Goal: Task Accomplishment & Management: Manage account settings

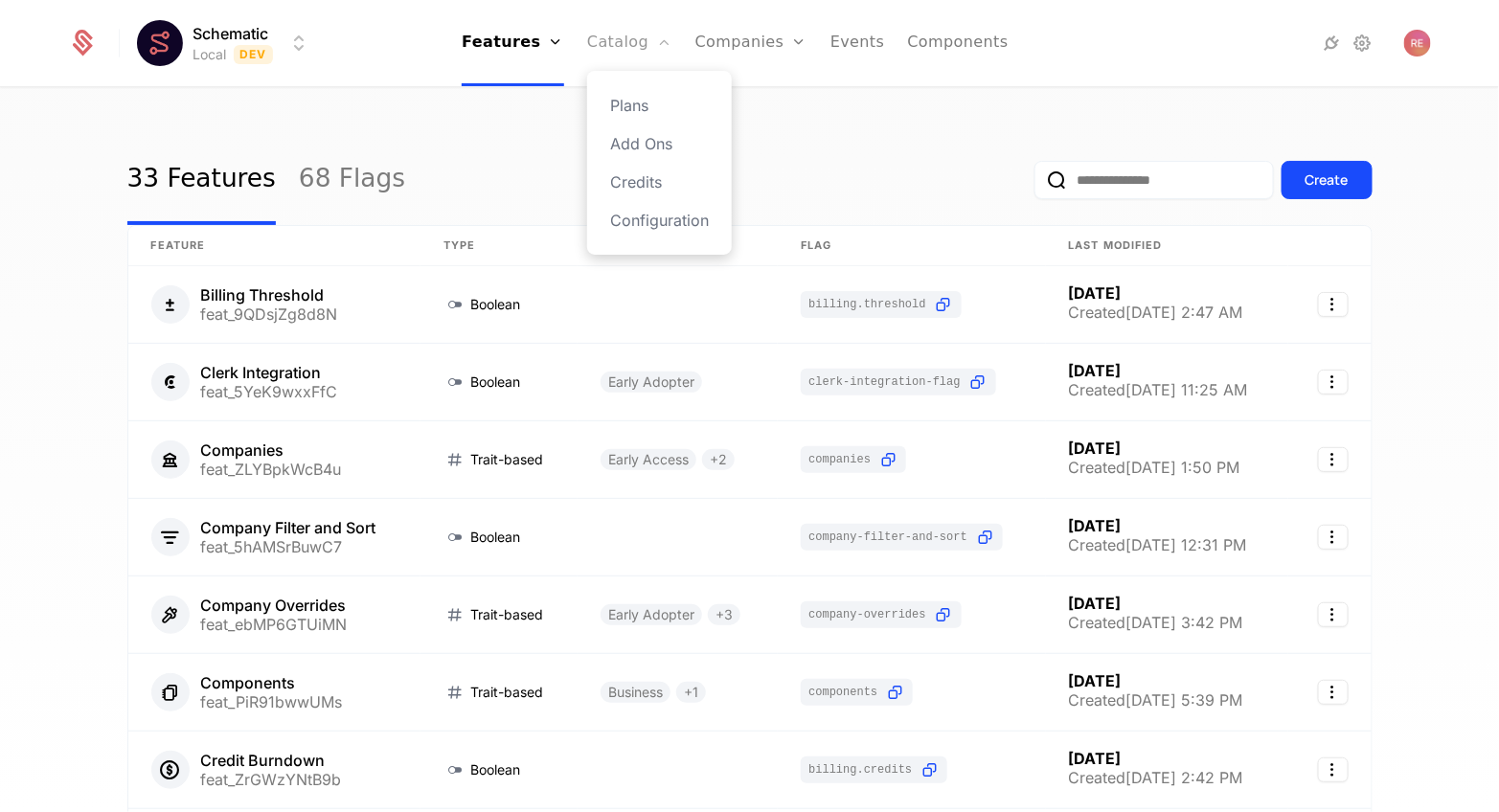
click at [615, 47] on link "Catalog" at bounding box center [630, 43] width 85 height 86
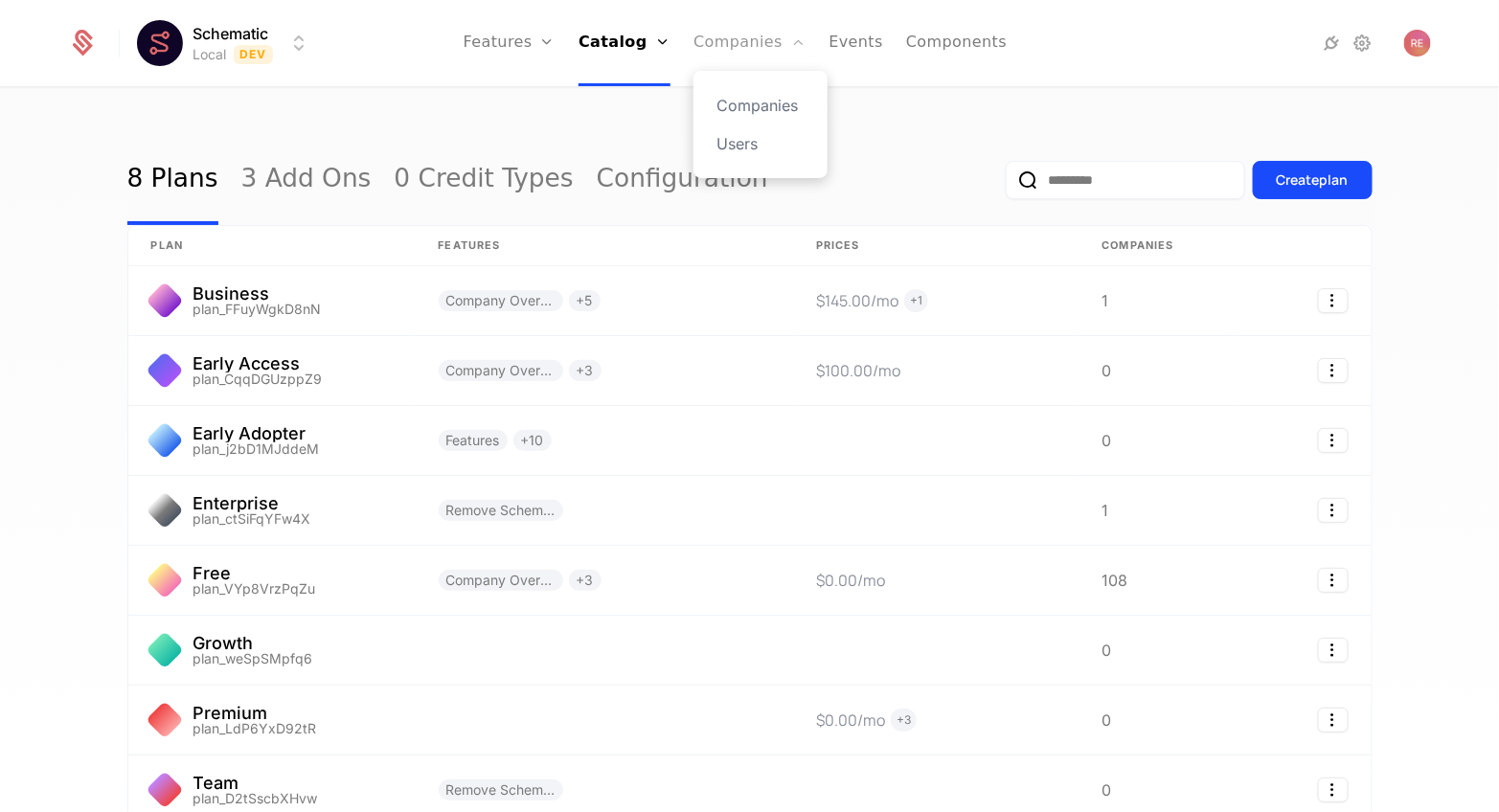
click at [747, 54] on link "Companies" at bounding box center [749, 43] width 112 height 86
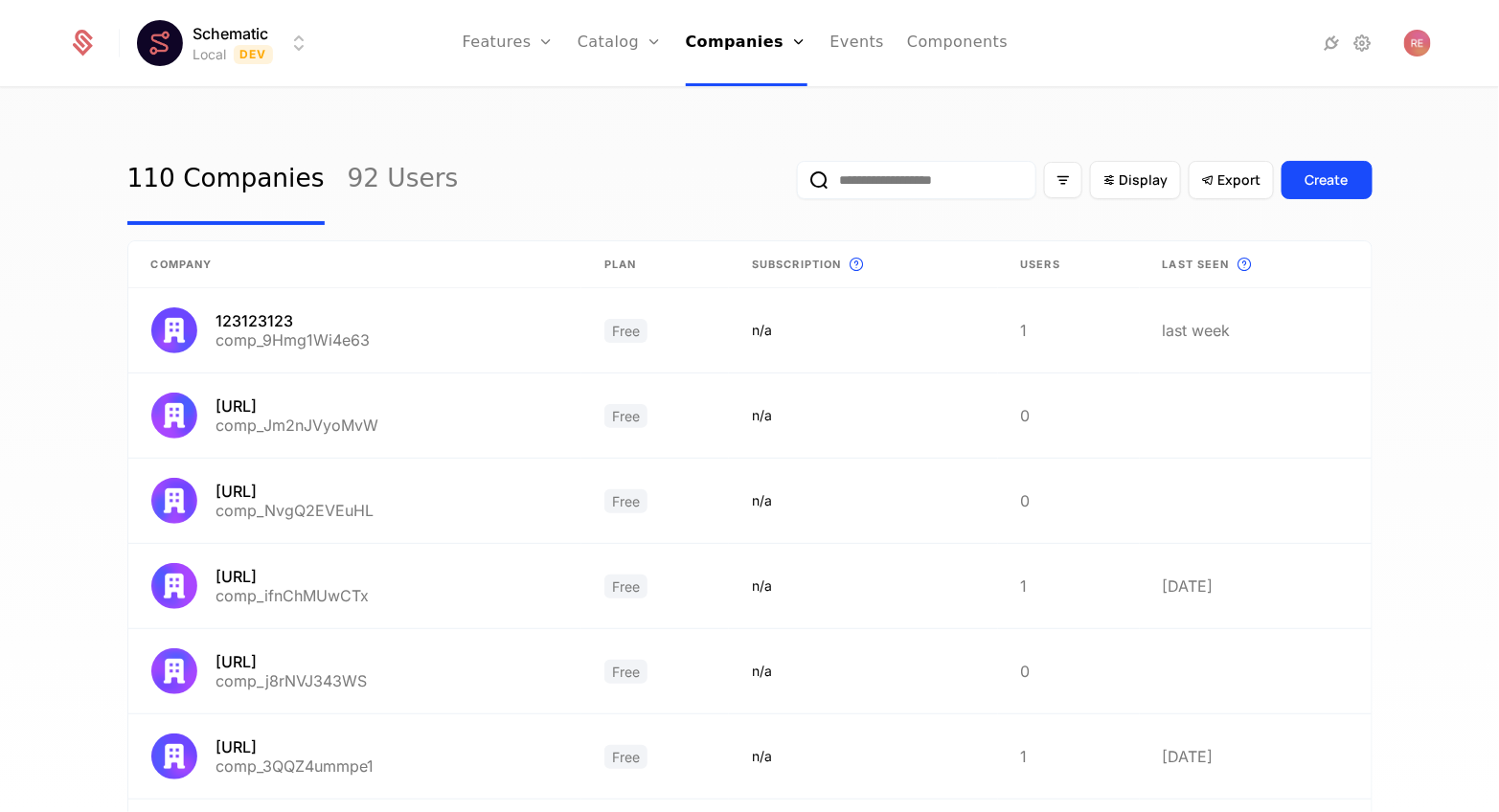
click at [913, 182] on input "email" at bounding box center [917, 180] width 239 height 39
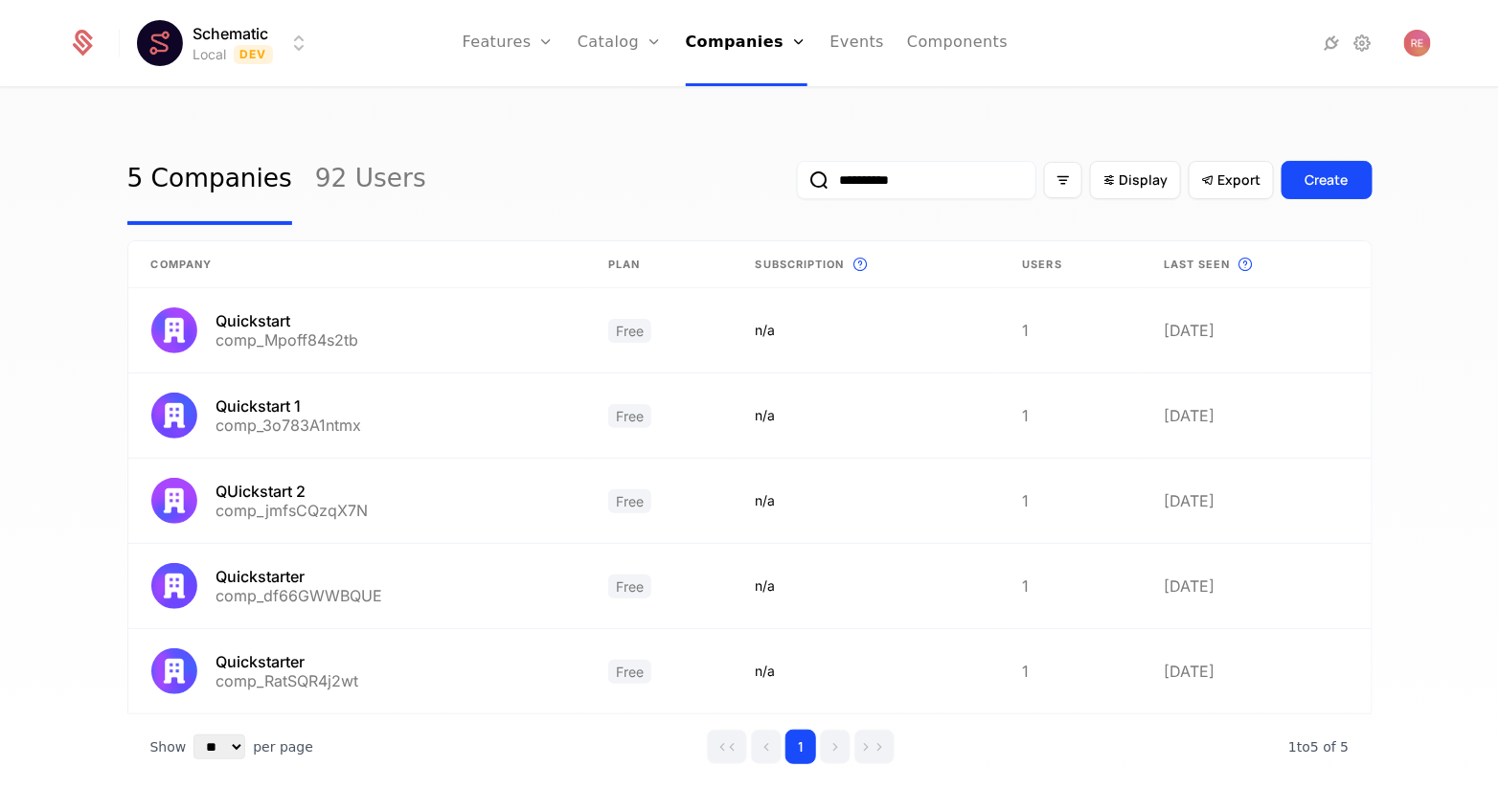
type input "**********"
click at [251, 73] on div "Schematic Local Dev Features Features Flags Catalog Plans Add Ons Credits Confi…" at bounding box center [750, 43] width 1363 height 86
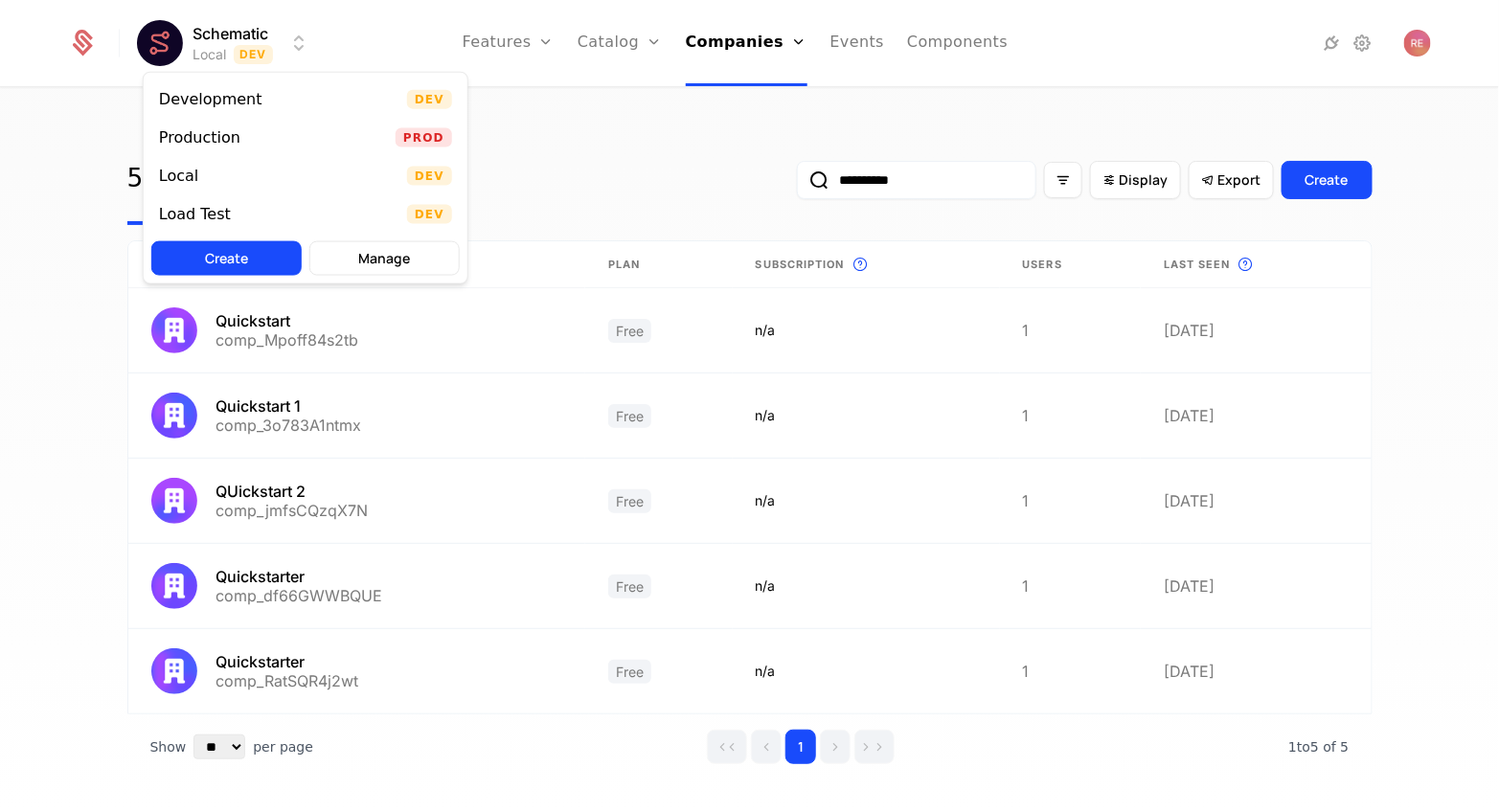
click at [233, 53] on html "**********" at bounding box center [749, 406] width 1499 height 812
click at [207, 131] on div "Production" at bounding box center [200, 137] width 81 height 15
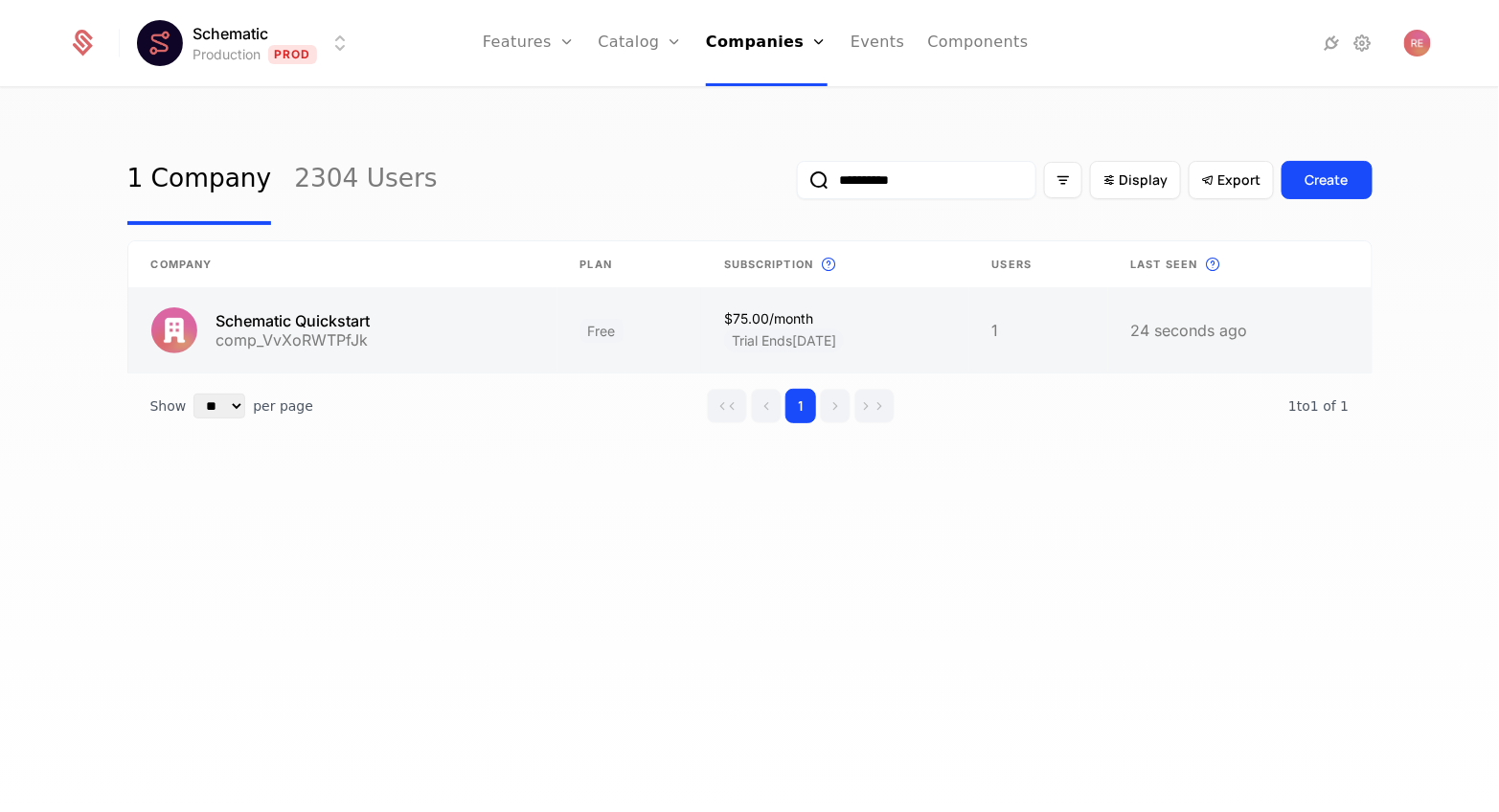
click at [558, 345] on link at bounding box center [629, 329] width 143 height 84
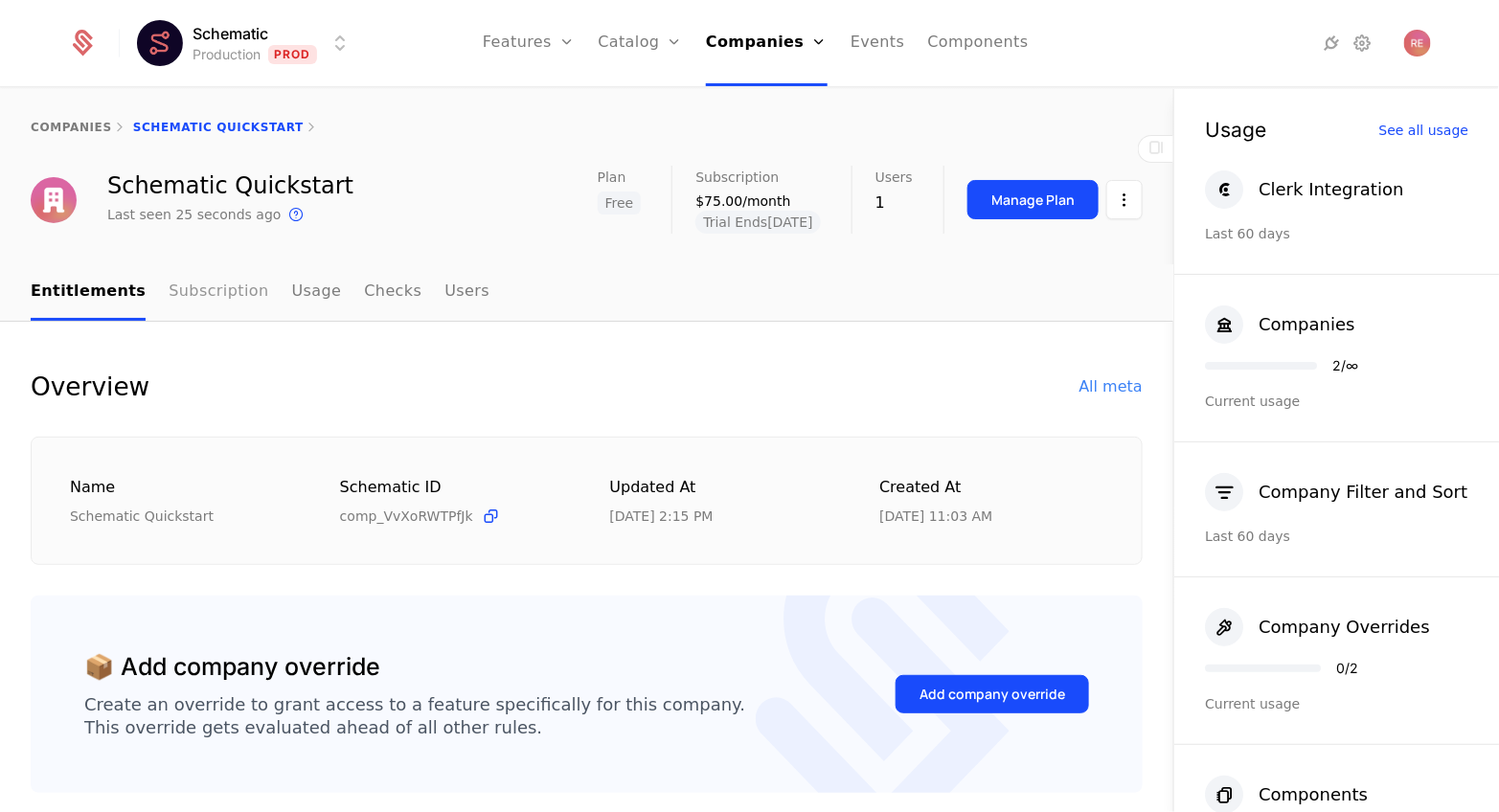
click at [204, 315] on link "Subscription" at bounding box center [218, 292] width 100 height 56
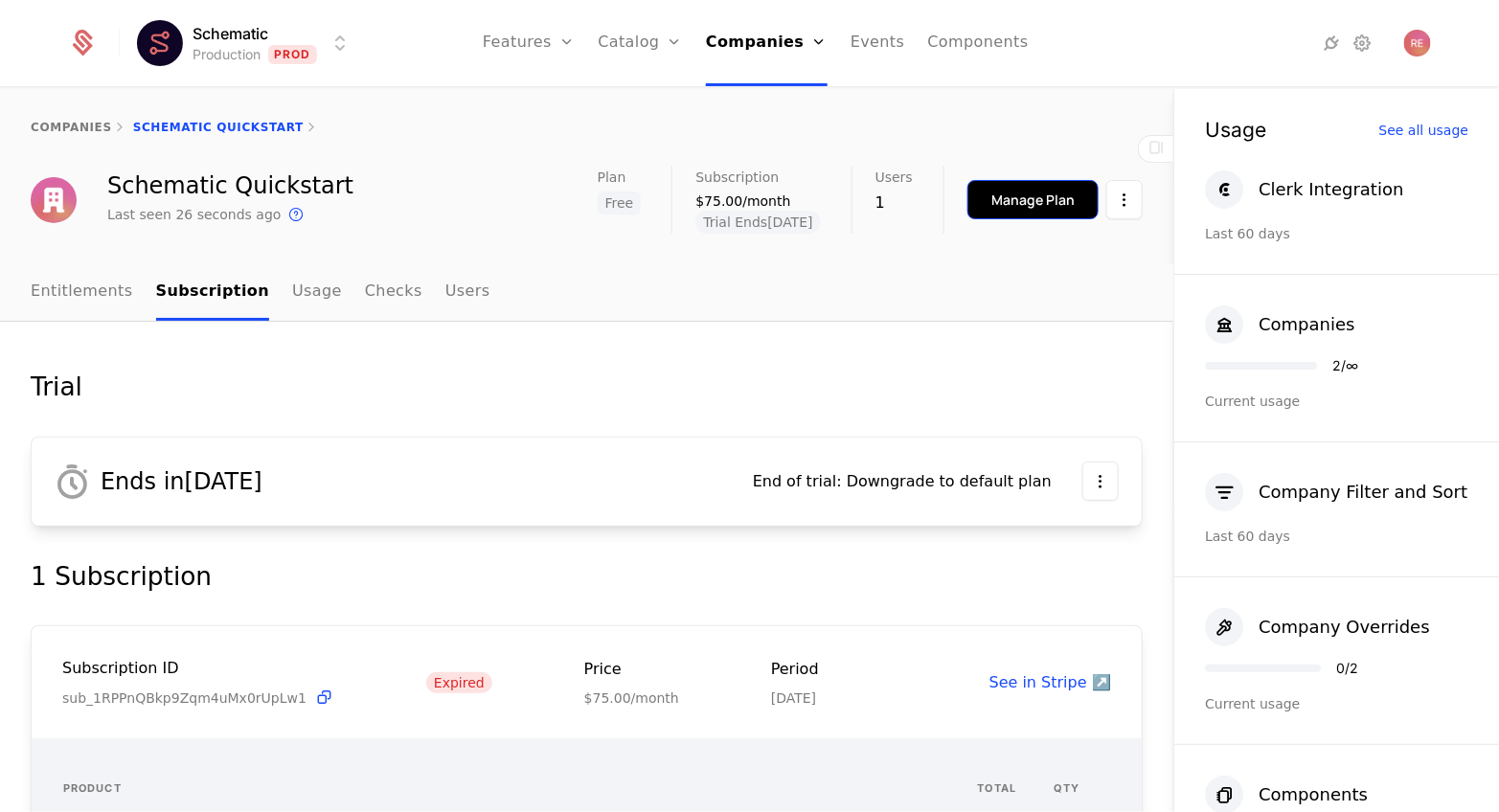
click at [1012, 181] on button "Manage Plan" at bounding box center [1033, 200] width 132 height 40
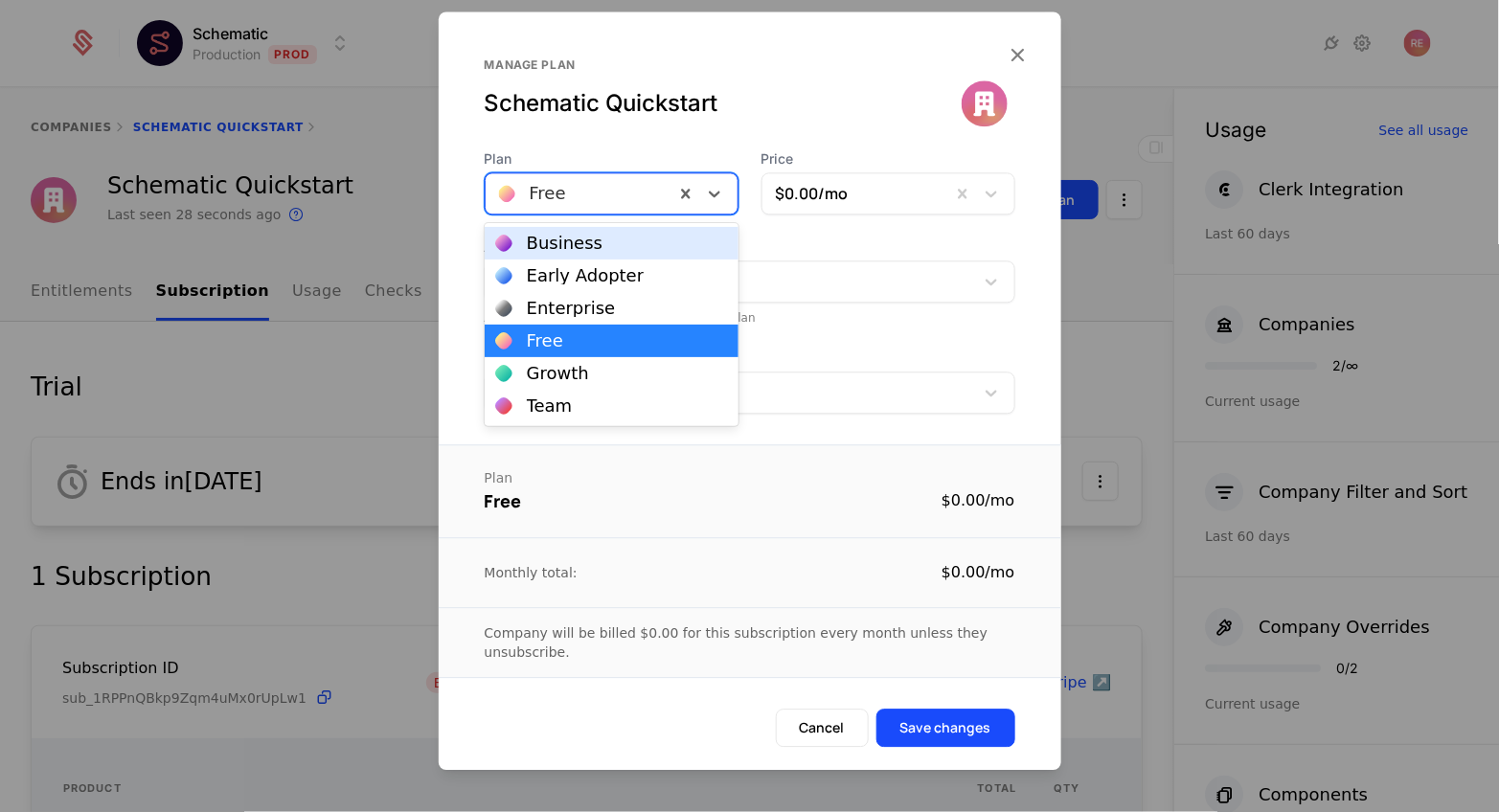
click at [606, 190] on div at bounding box center [580, 193] width 162 height 27
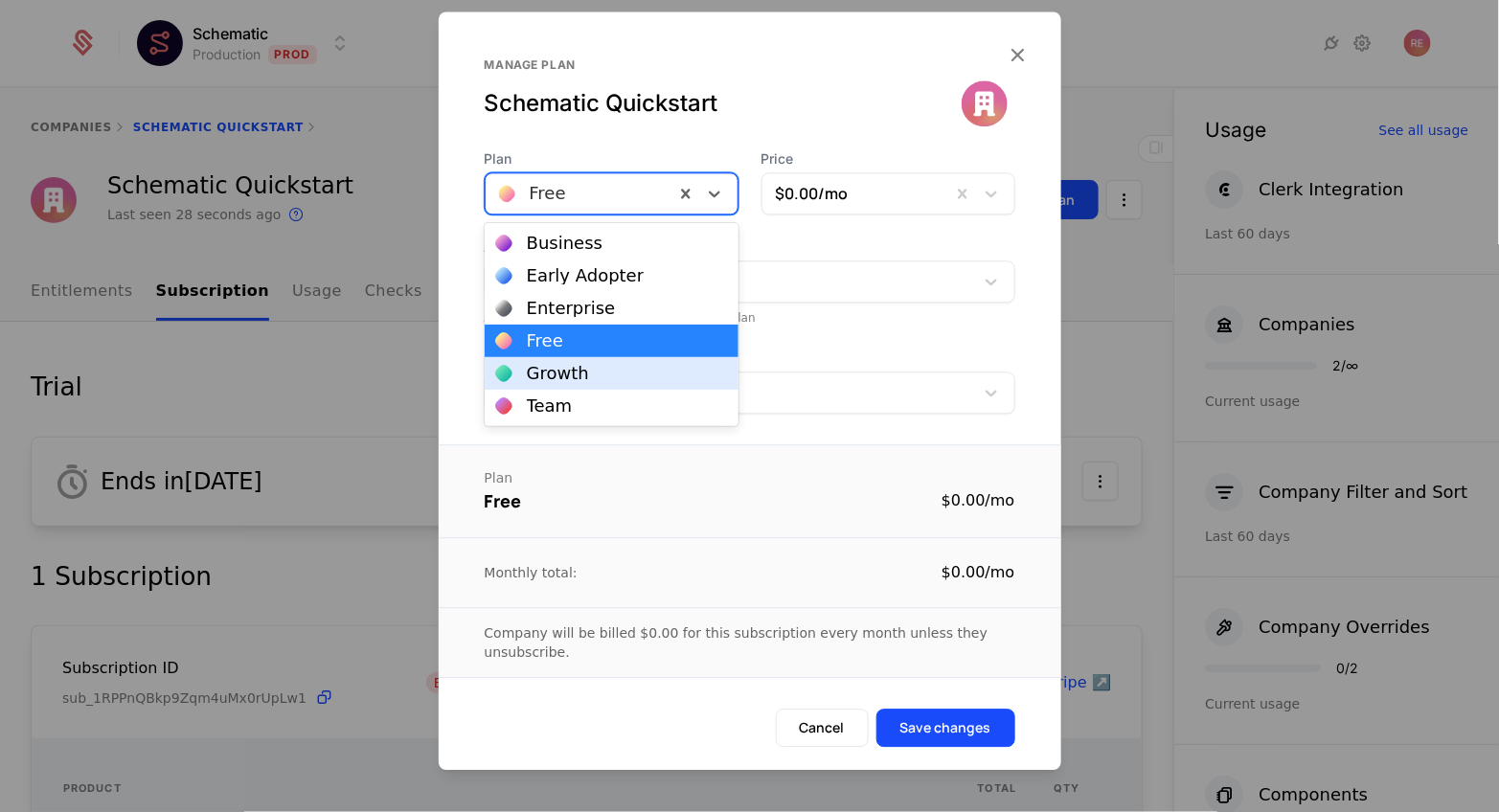
click at [573, 368] on div "Growth" at bounding box center [558, 373] width 62 height 17
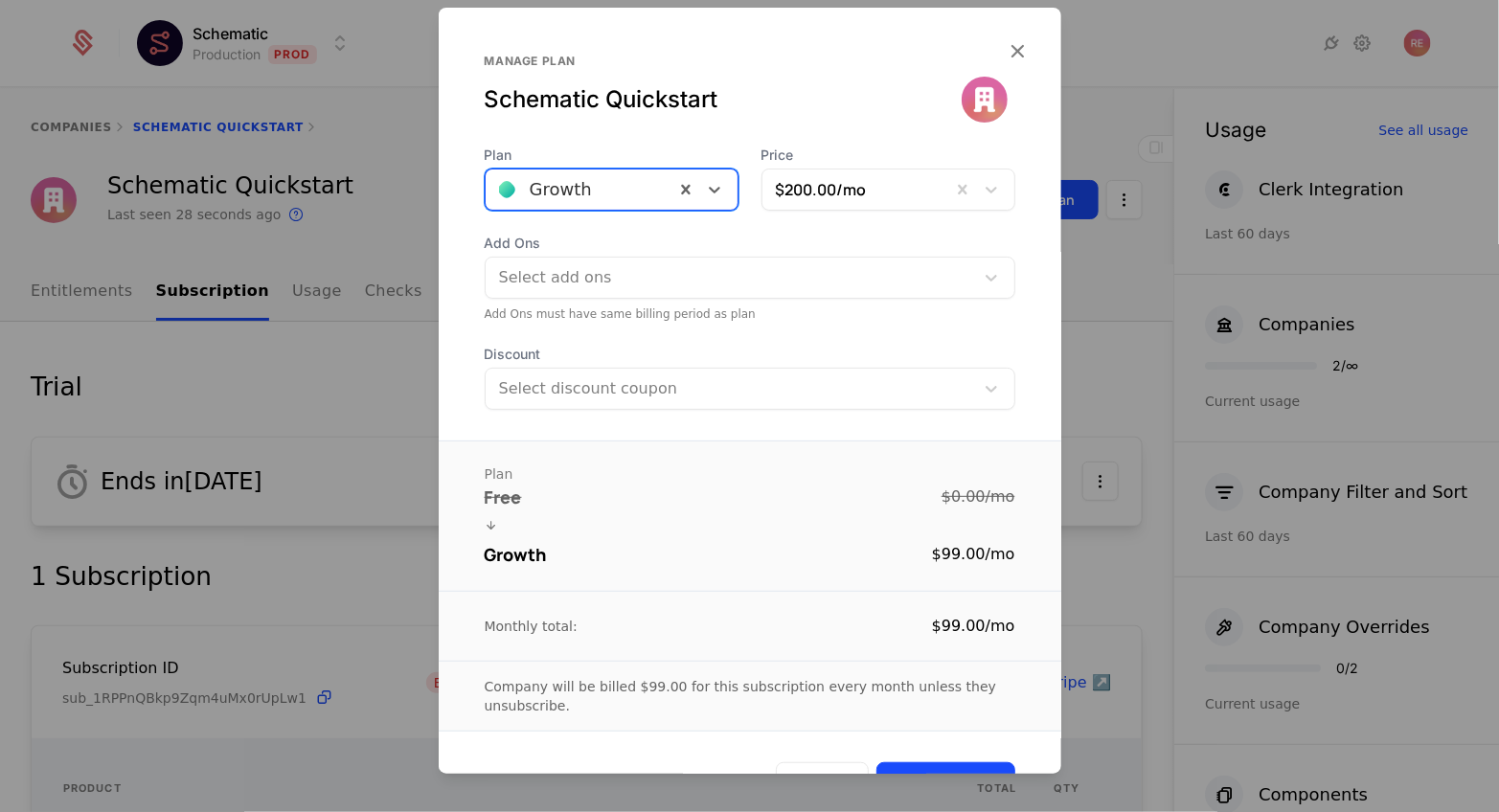
click at [621, 188] on div at bounding box center [580, 189] width 162 height 27
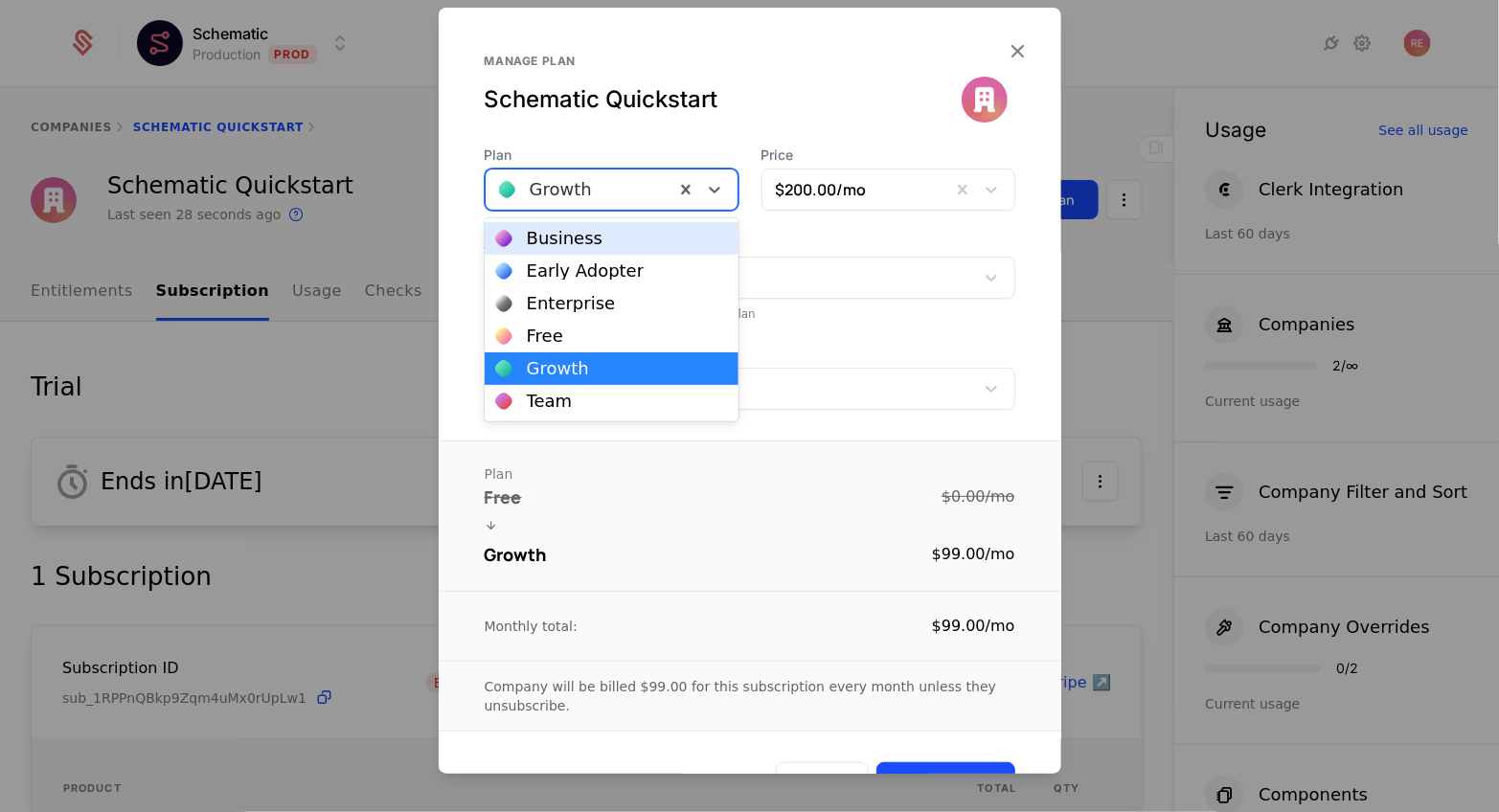
click at [583, 229] on div "Business" at bounding box center [565, 237] width 75 height 17
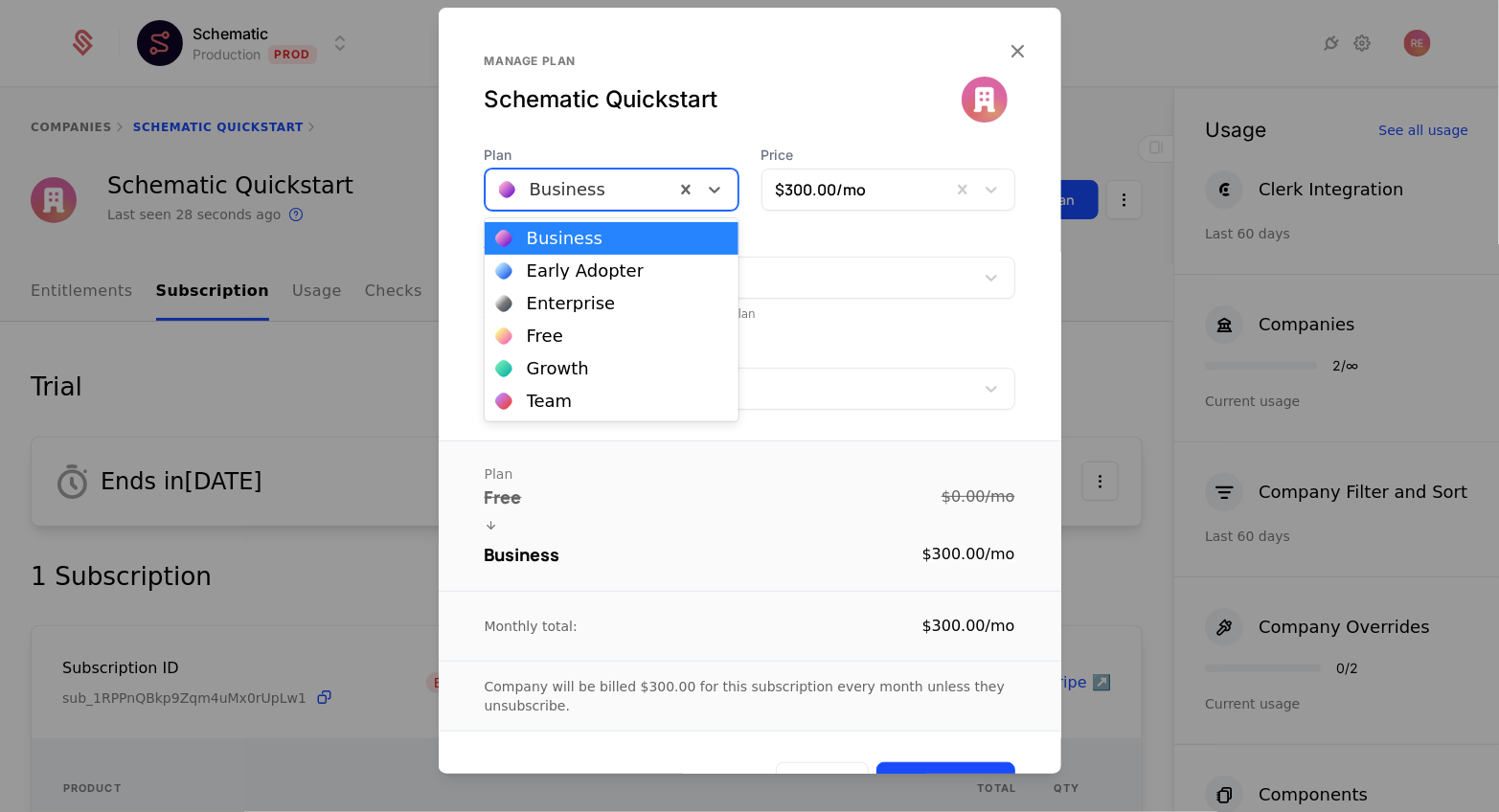
drag, startPoint x: 592, startPoint y: 187, endPoint x: 588, endPoint y: 205, distance: 18.4
click at [592, 194] on div at bounding box center [580, 189] width 162 height 27
click at [562, 262] on div "Early Adopter" at bounding box center [586, 270] width 118 height 17
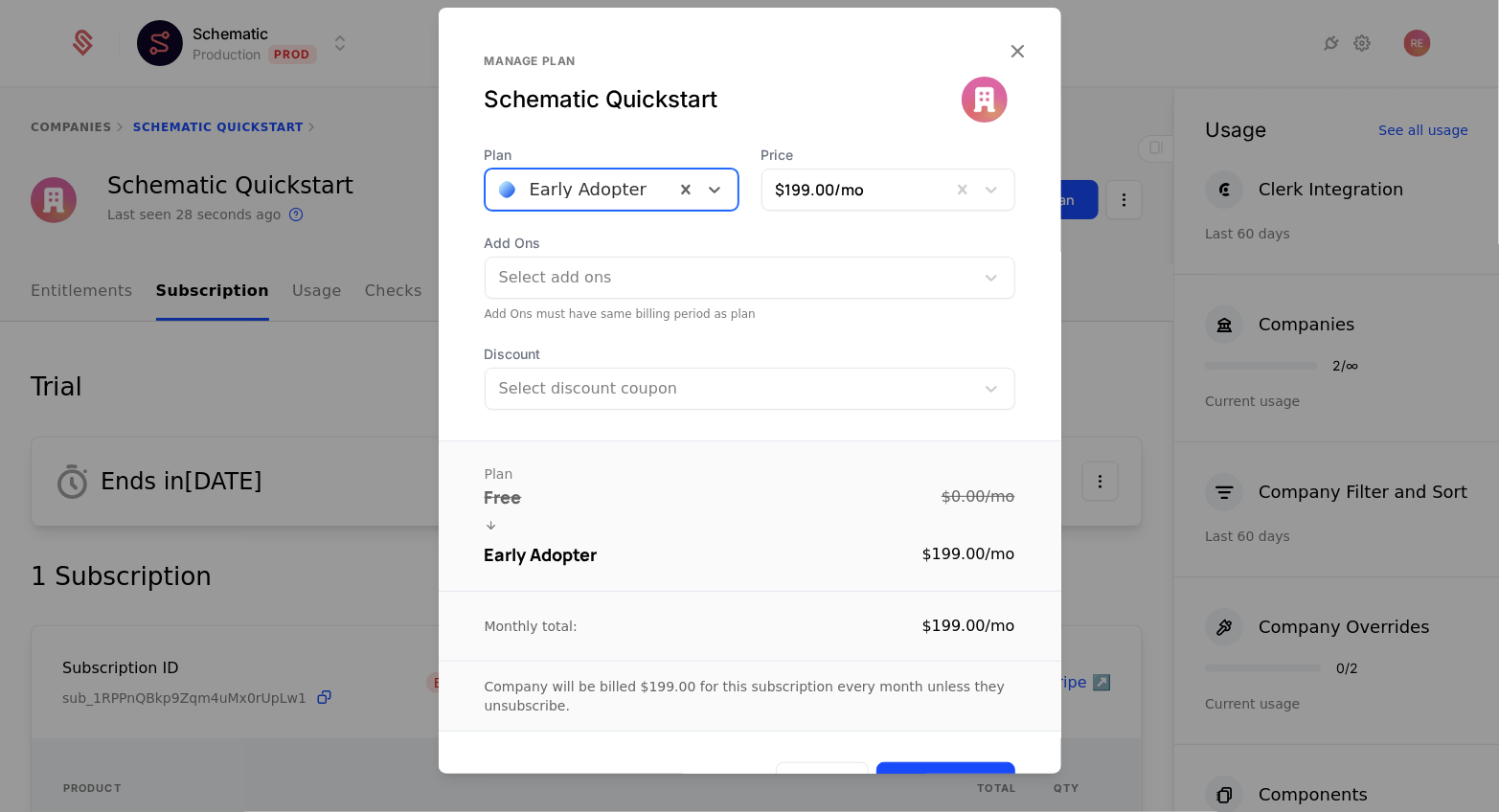
click at [614, 176] on div at bounding box center [580, 189] width 162 height 27
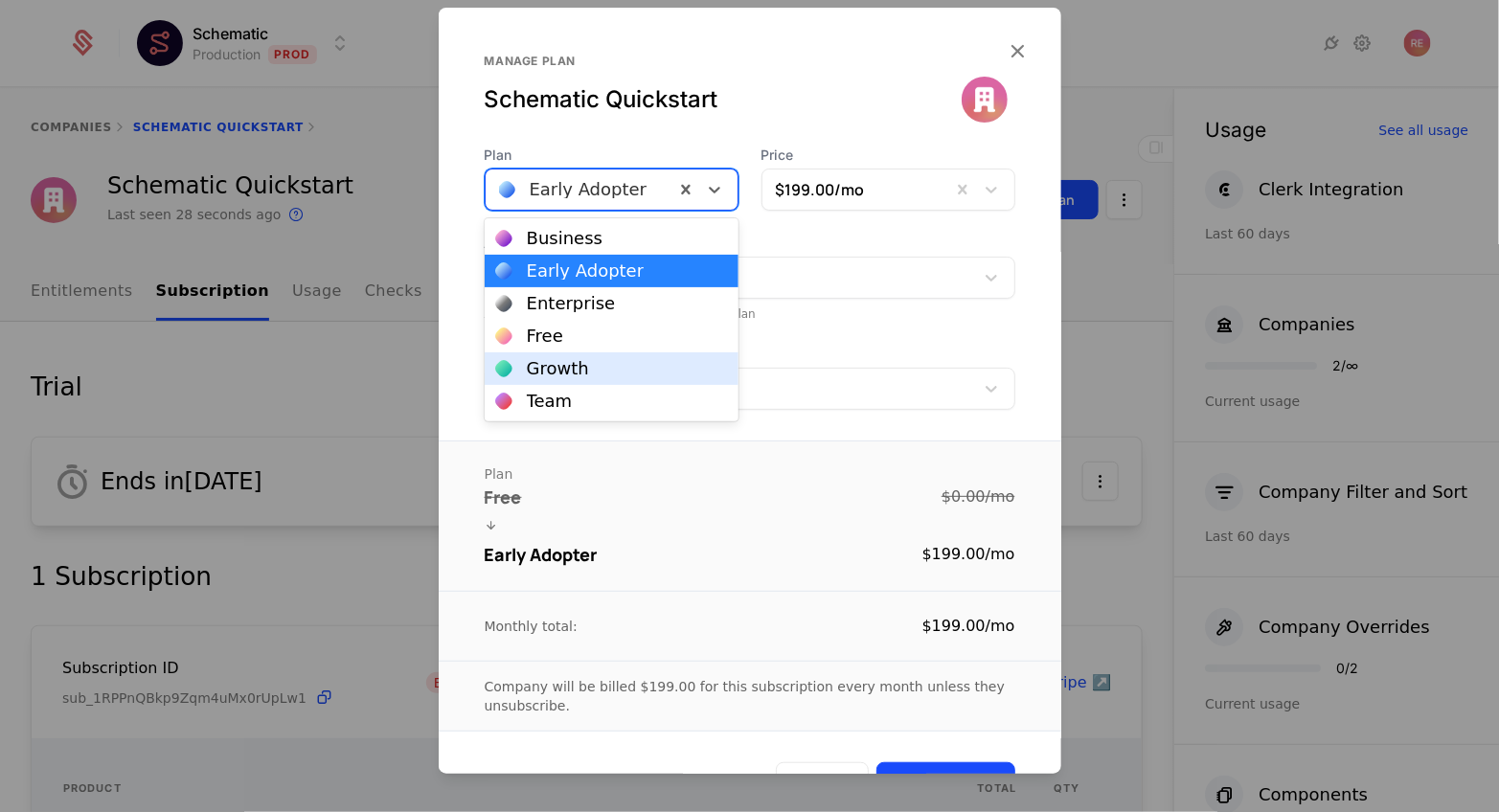
click at [544, 369] on div "Growth" at bounding box center [558, 368] width 62 height 17
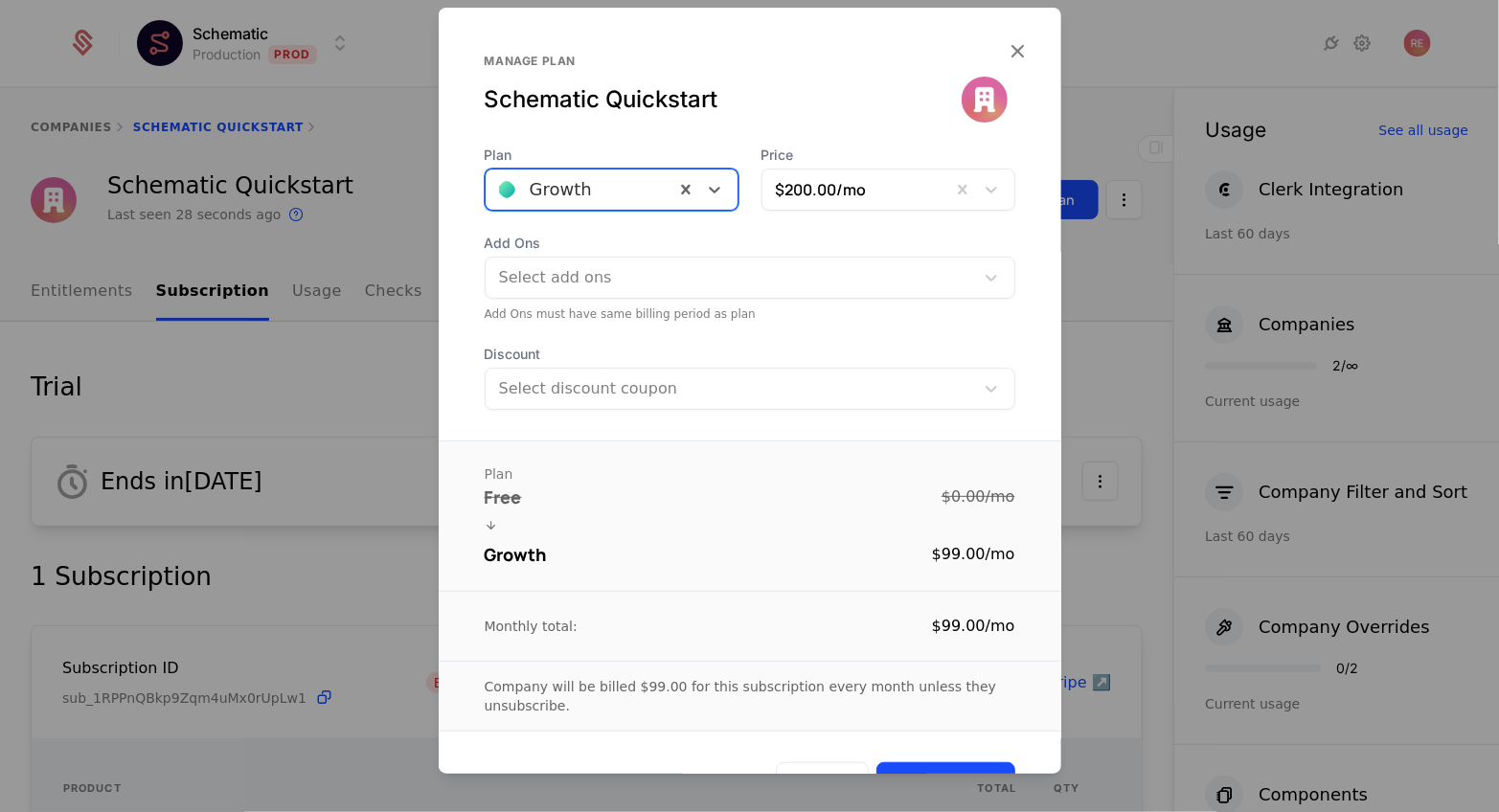
scroll to position [48, 0]
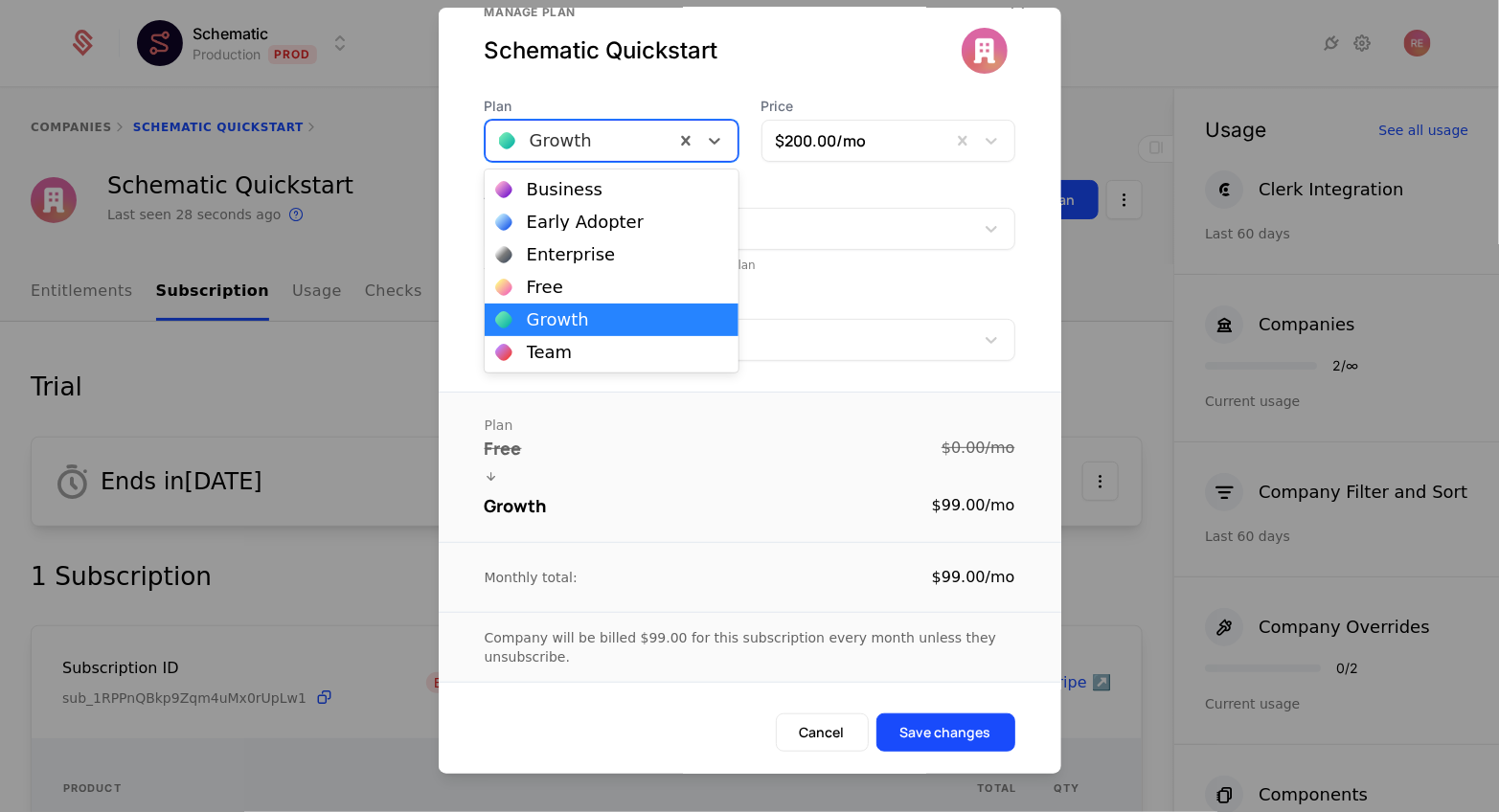
click at [626, 122] on div "Growth" at bounding box center [611, 140] width 254 height 43
click at [578, 229] on div "Early Adopter" at bounding box center [586, 222] width 118 height 17
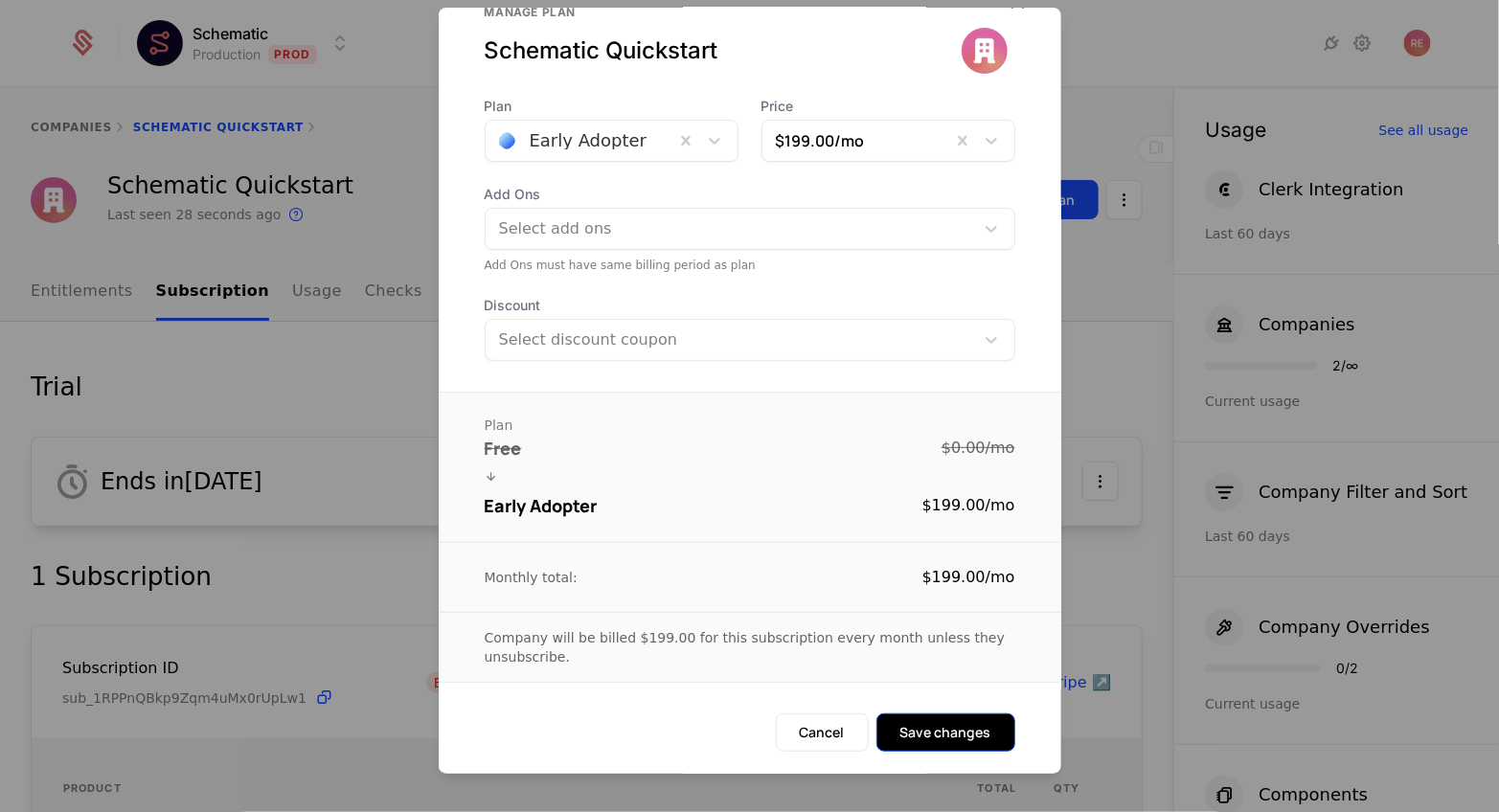
click at [946, 748] on button "Save changes" at bounding box center [946, 732] width 139 height 39
click at [921, 717] on button "Save changes" at bounding box center [946, 732] width 139 height 39
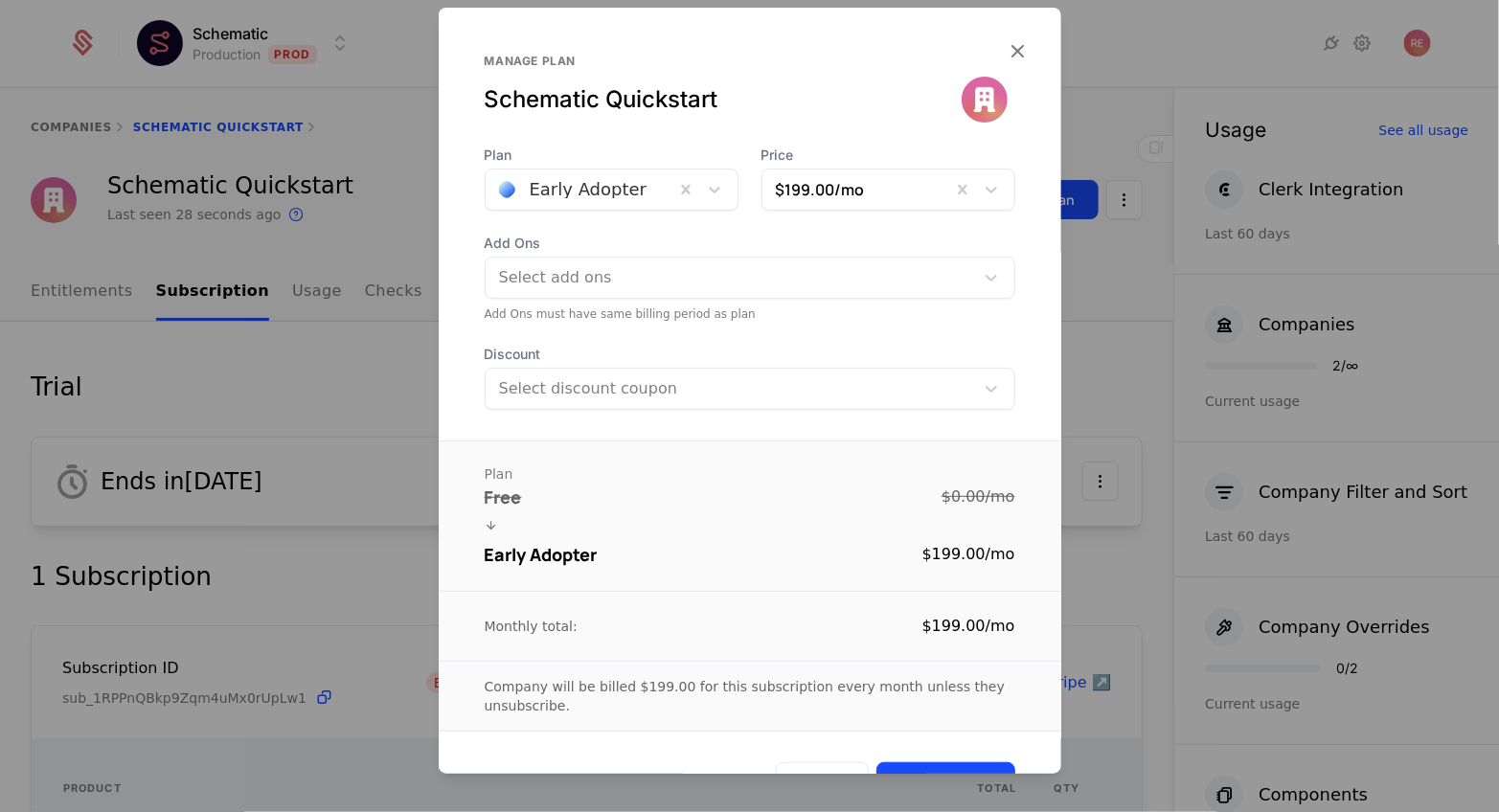
scroll to position [150, 0]
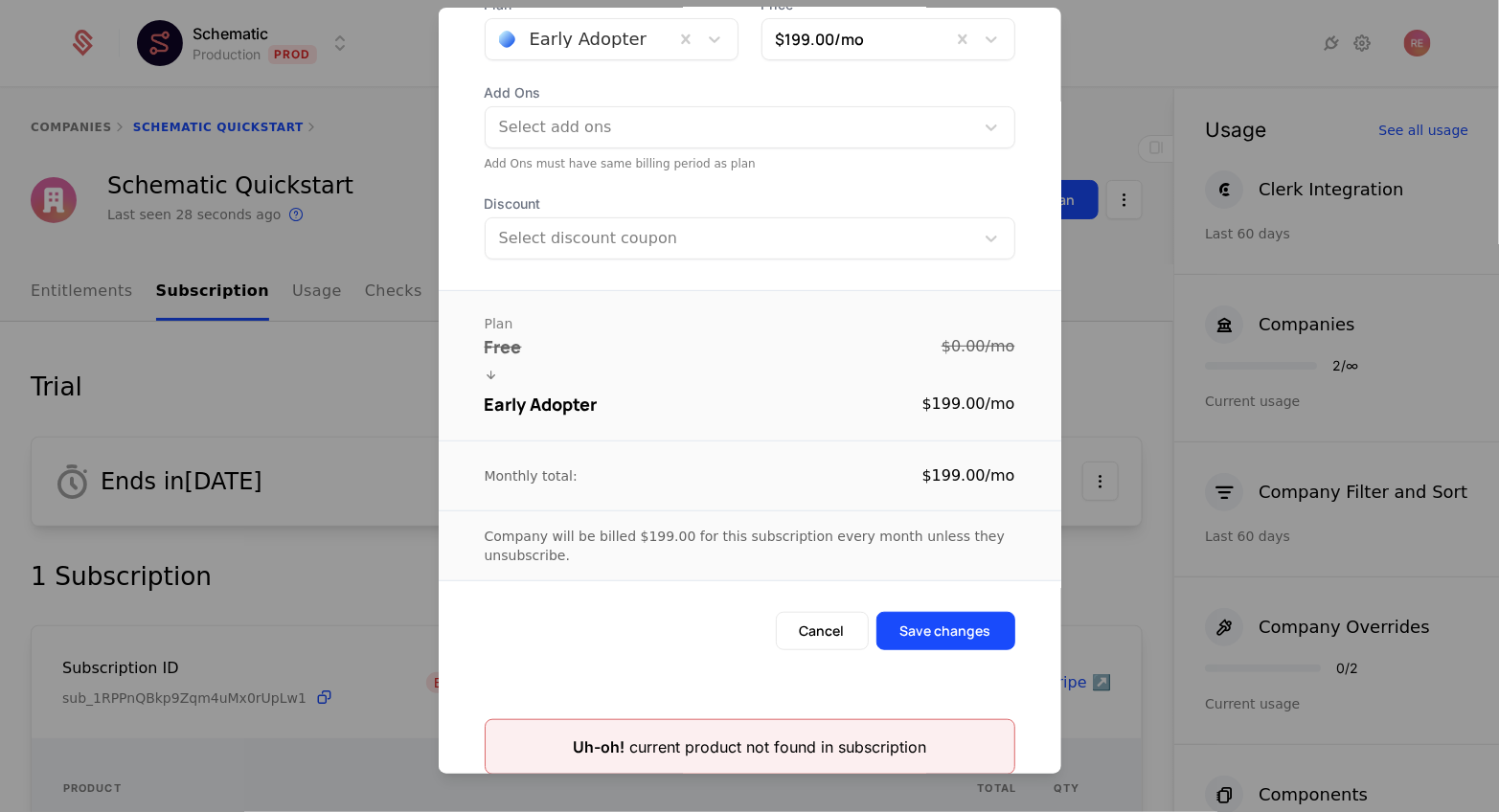
click at [414, 501] on div at bounding box center [749, 406] width 1499 height 812
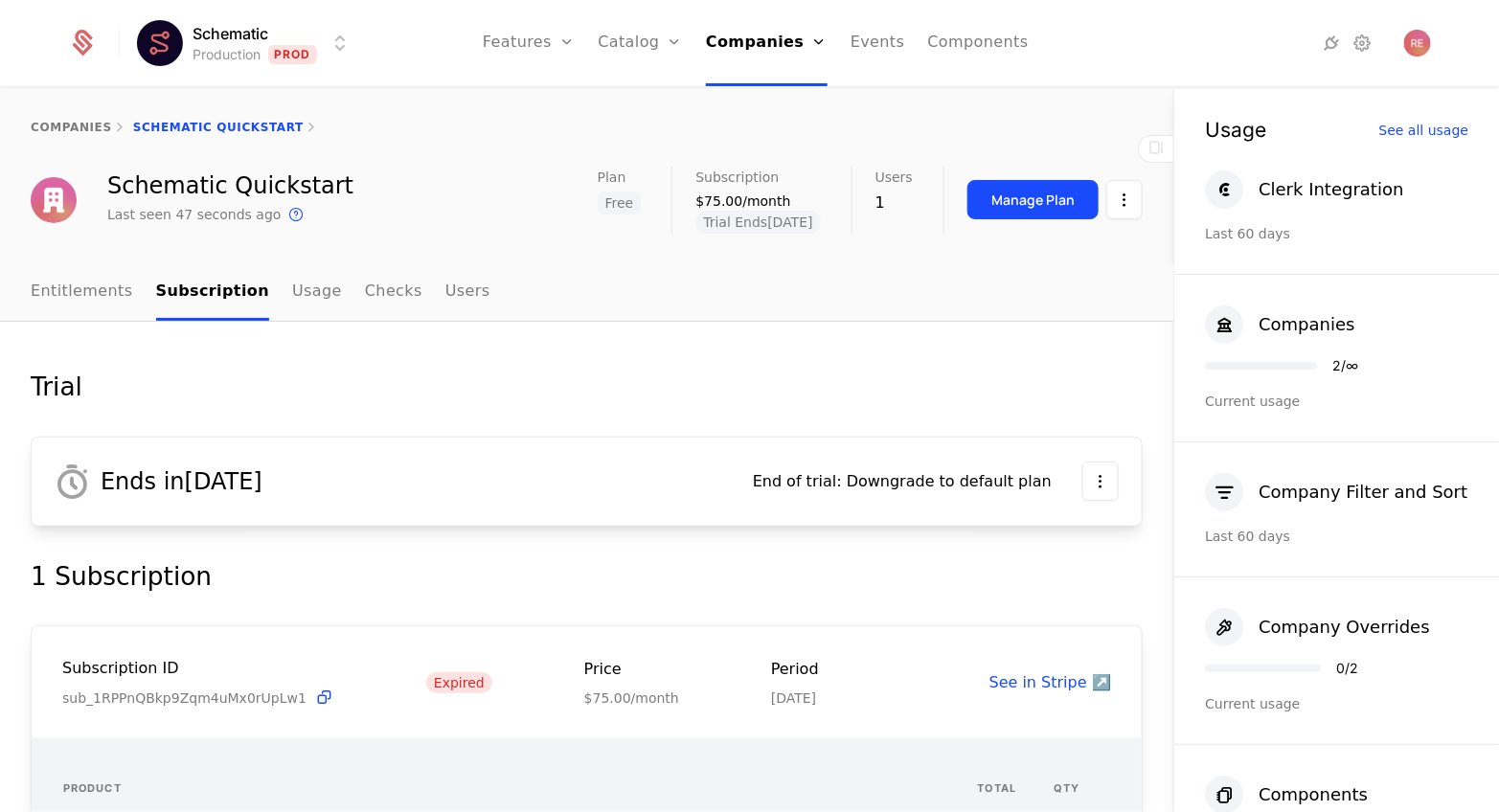
click at [366, 421] on div "Trial Ends in May 30, 2025 End of trial : Downgrade to default plan 1 Subscript…" at bounding box center [587, 677] width 1112 height 619
click at [35, 277] on link "Entitlements" at bounding box center [82, 292] width 103 height 56
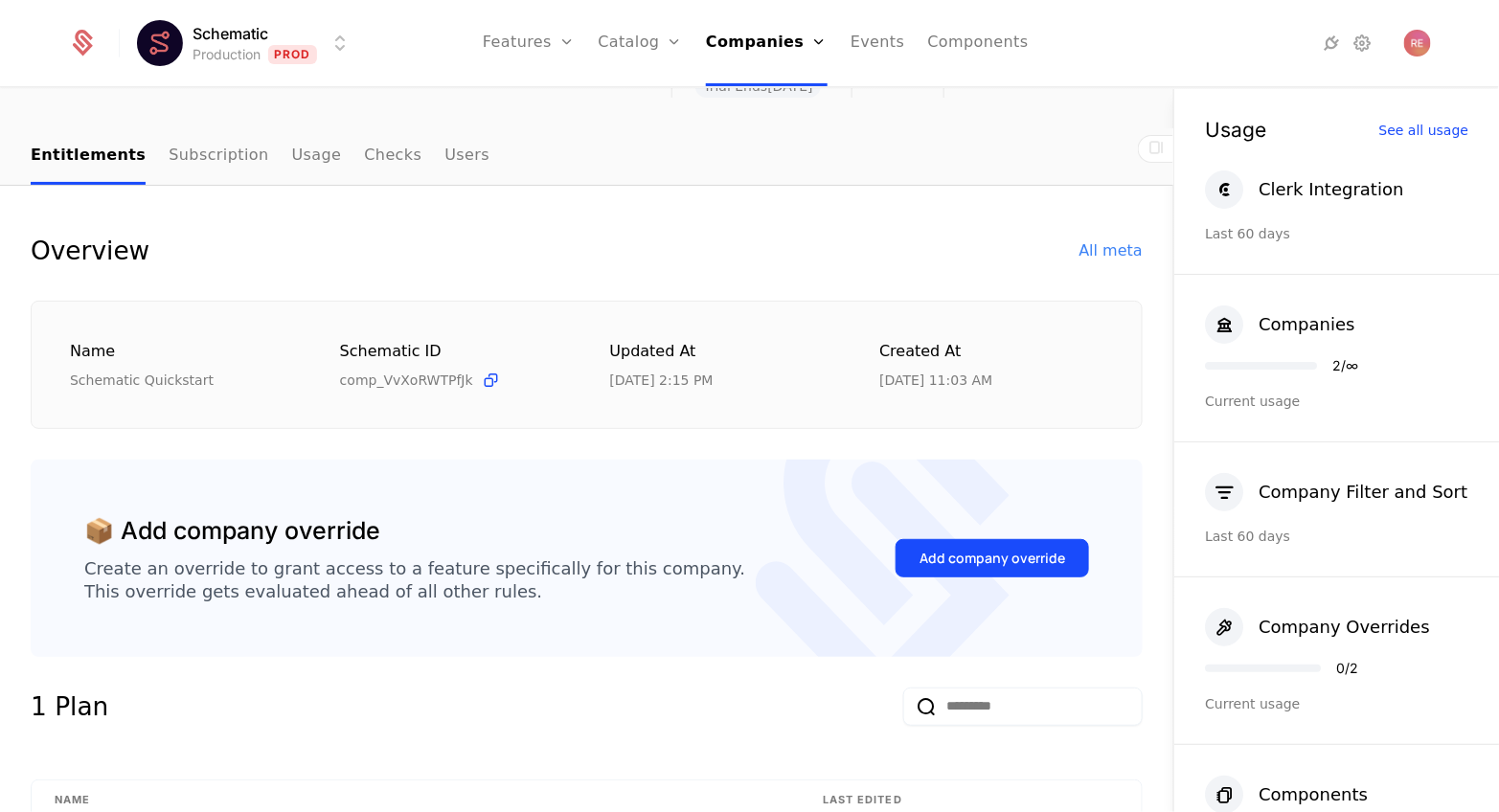
scroll to position [79, 0]
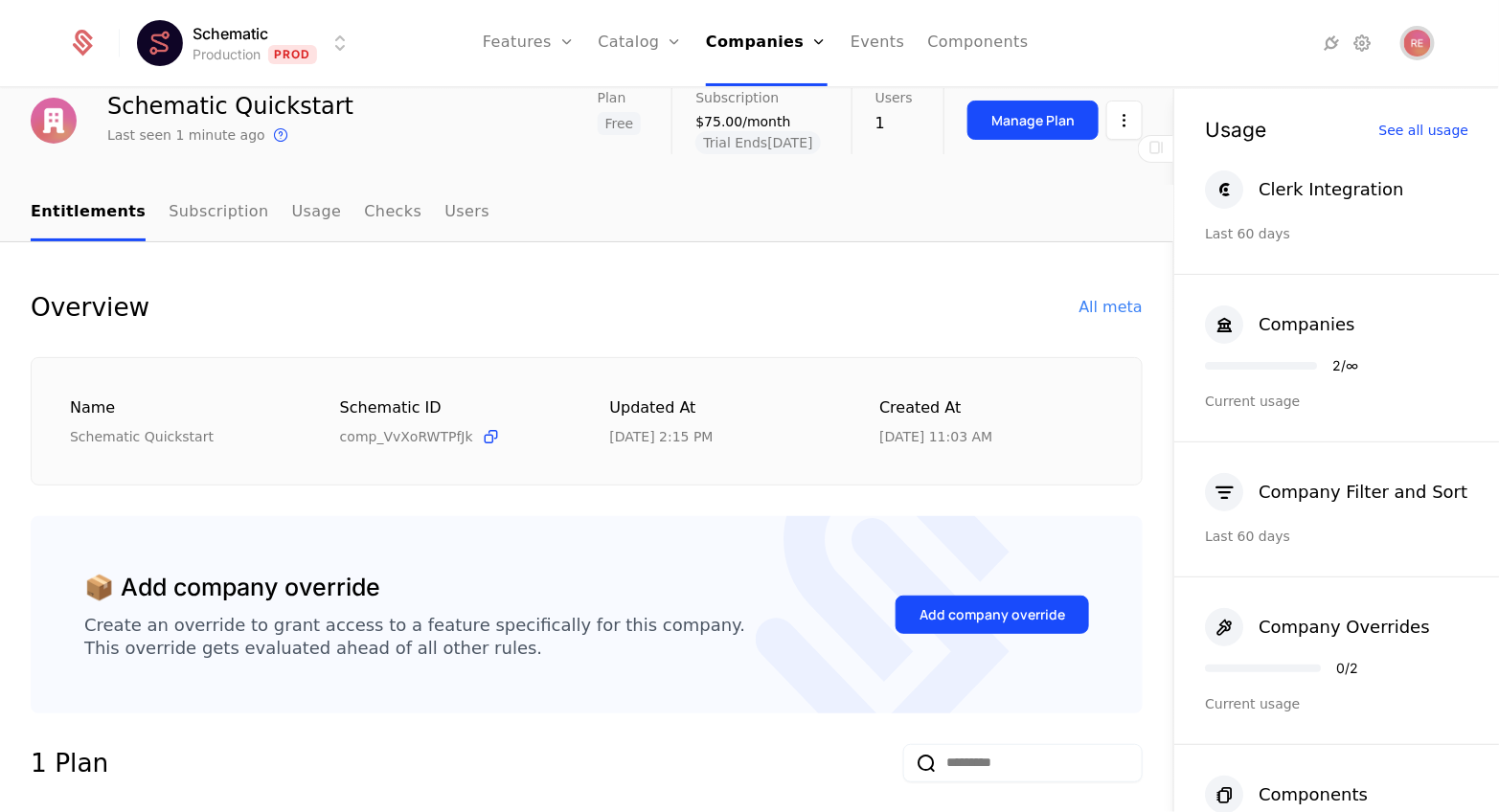
click at [1429, 55] on span "Open user button" at bounding box center [1417, 43] width 27 height 27
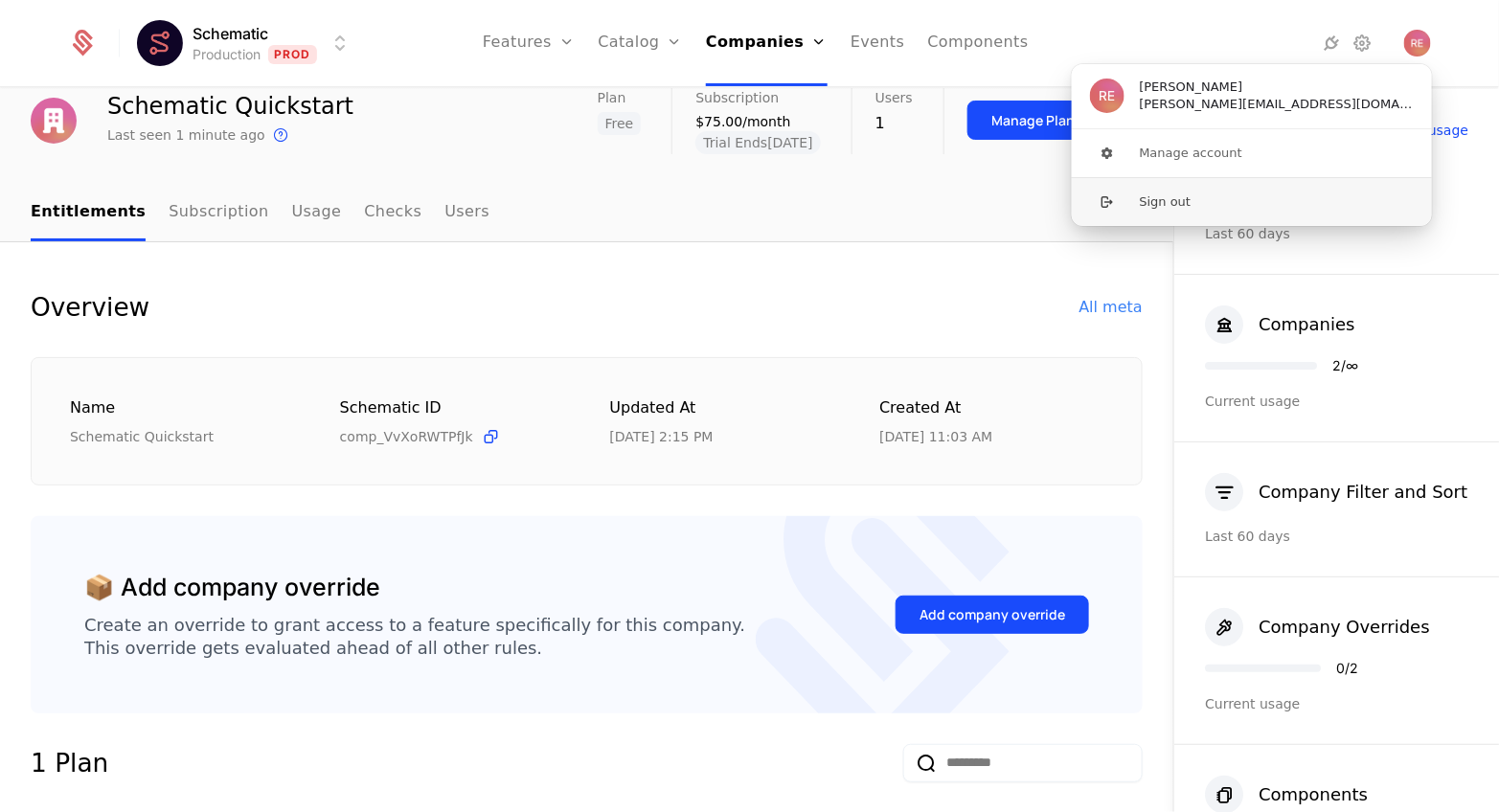
click at [1157, 209] on button "Sign out" at bounding box center [1252, 201] width 362 height 48
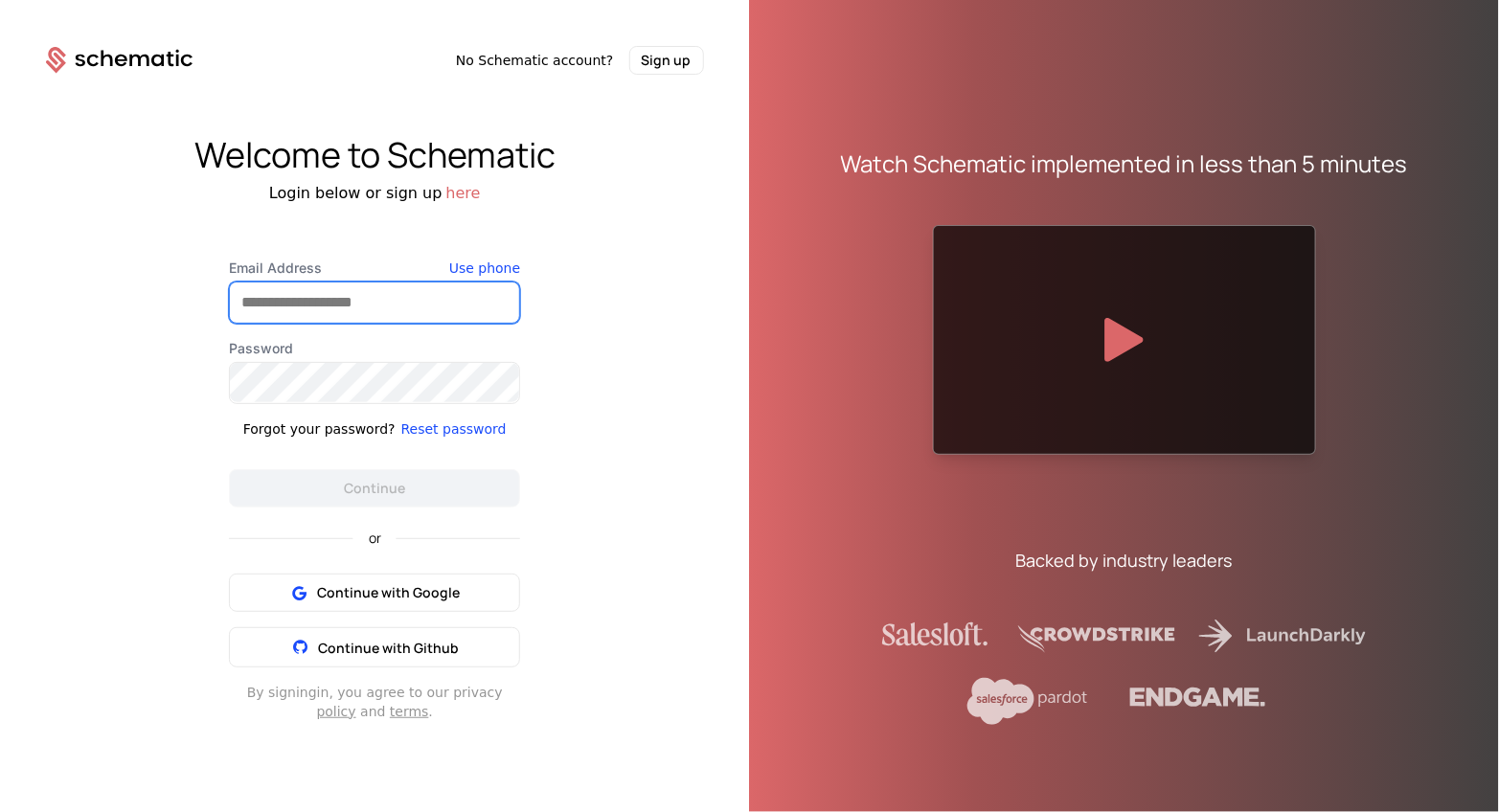
click at [351, 296] on input "Email Address" at bounding box center [374, 303] width 289 height 41
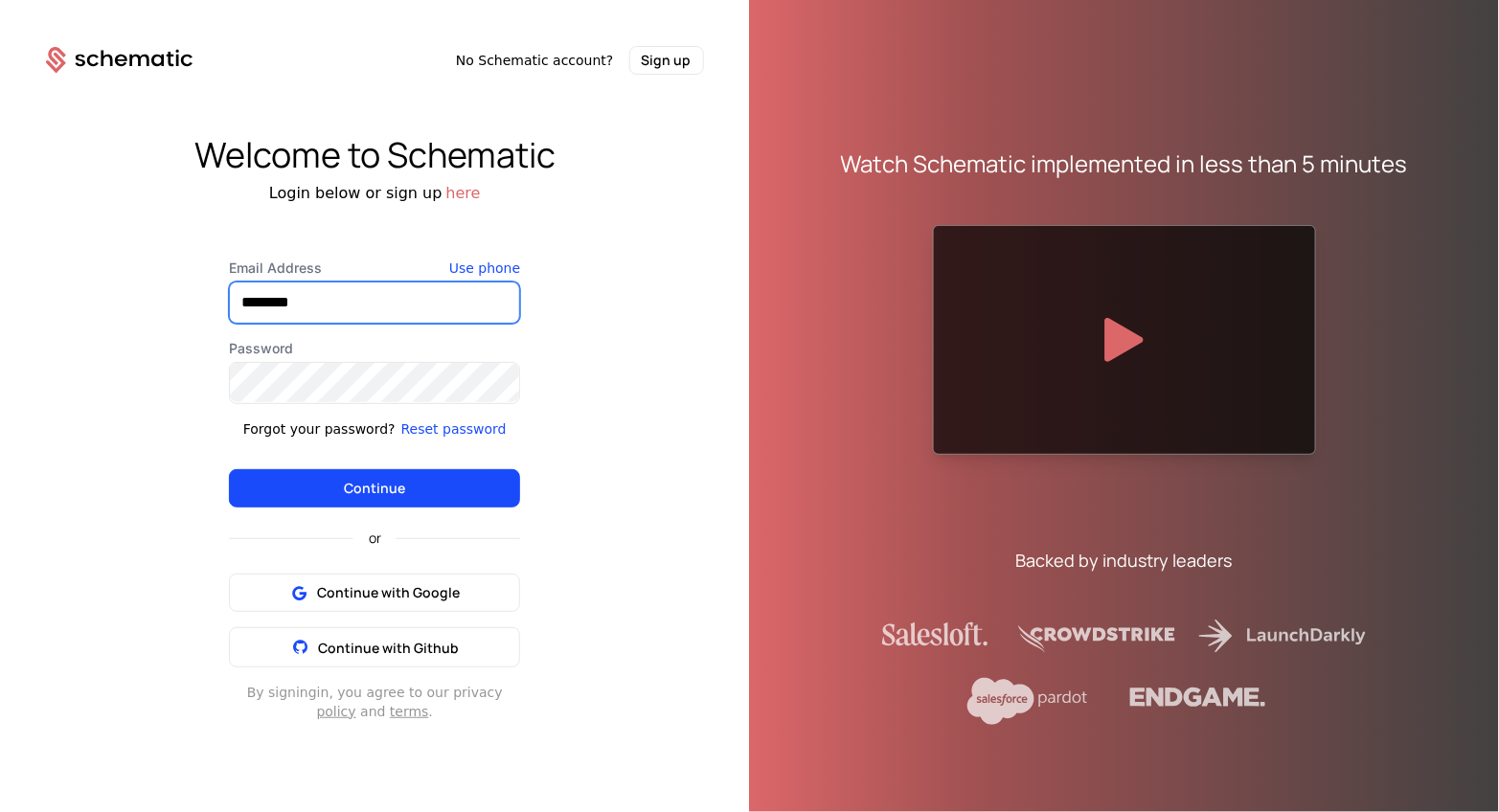
type input "**********"
click at [410, 463] on div "Continue" at bounding box center [374, 481] width 291 height 53
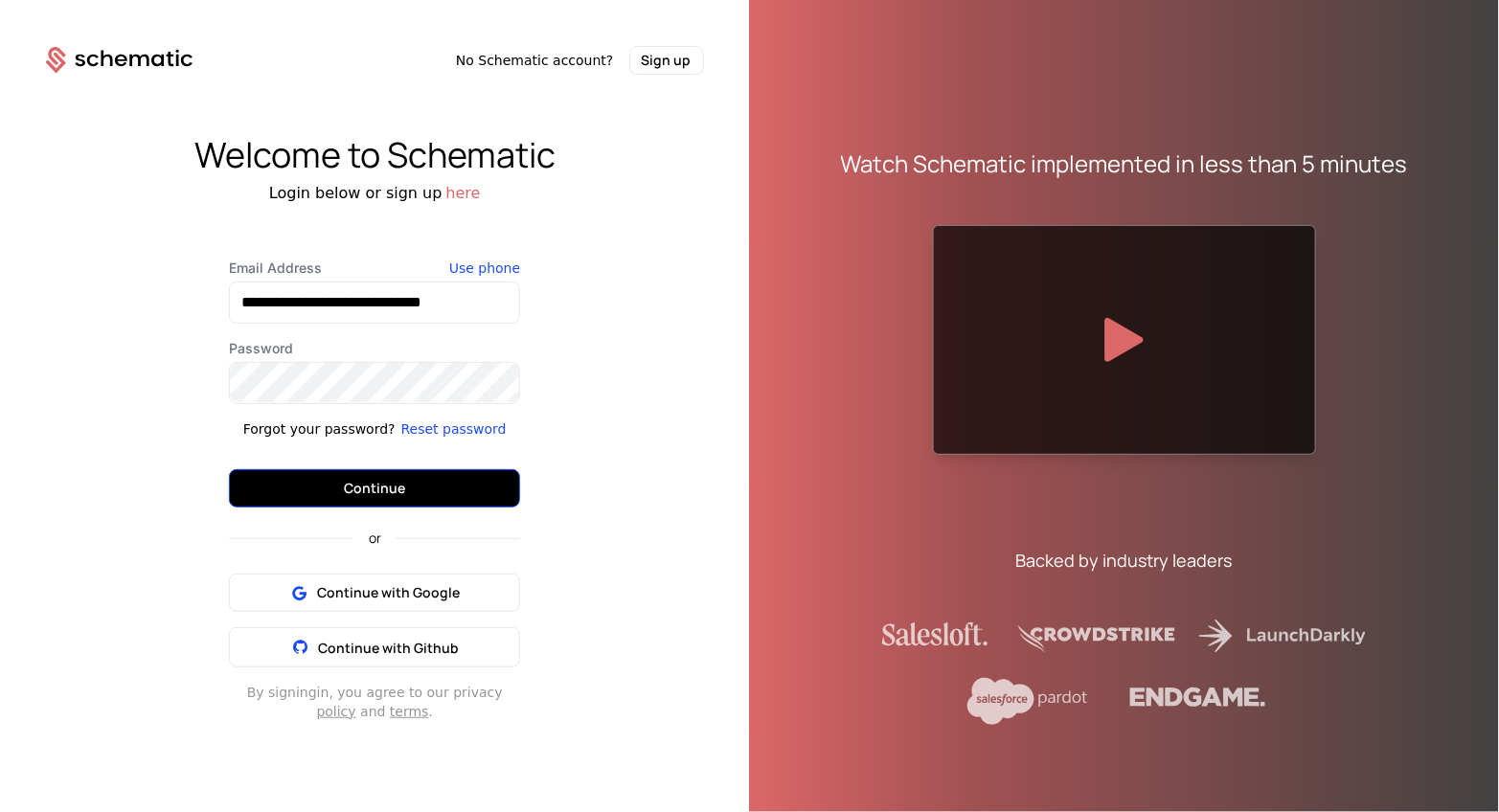
click at [406, 480] on button "Continue" at bounding box center [374, 488] width 291 height 39
